Goal: Transaction & Acquisition: Subscribe to service/newsletter

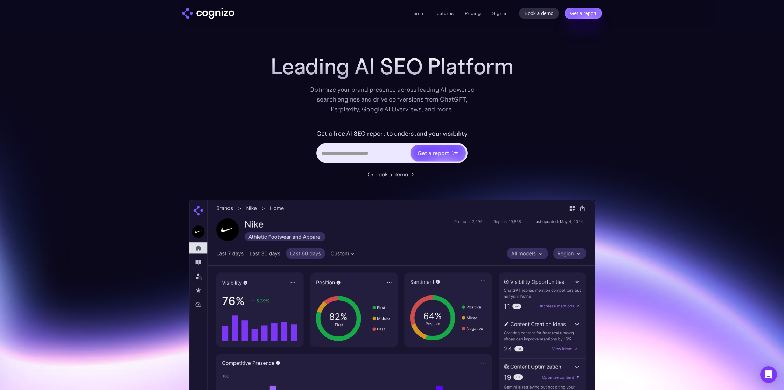
click at [565, 85] on div "Leading AI SEO Platform Optimize your brand presence across leading AI-powered …" at bounding box center [392, 273] width 406 height 439
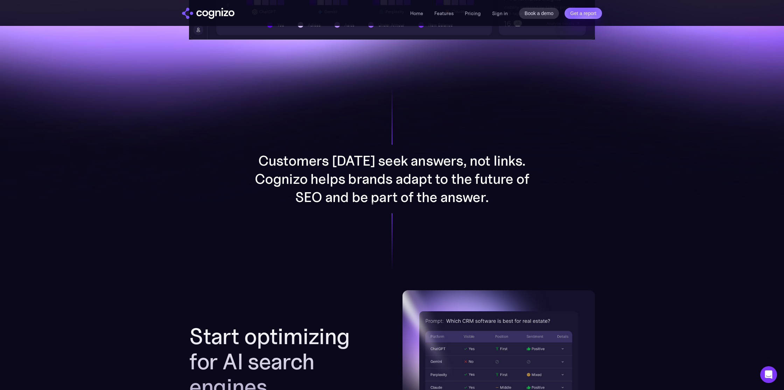
scroll to position [454, 0]
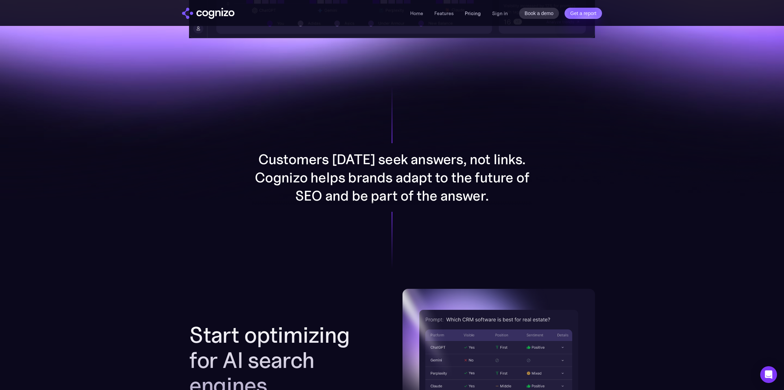
click at [471, 10] on link "Pricing" at bounding box center [473, 13] width 16 height 6
